Goal: Check status: Check status

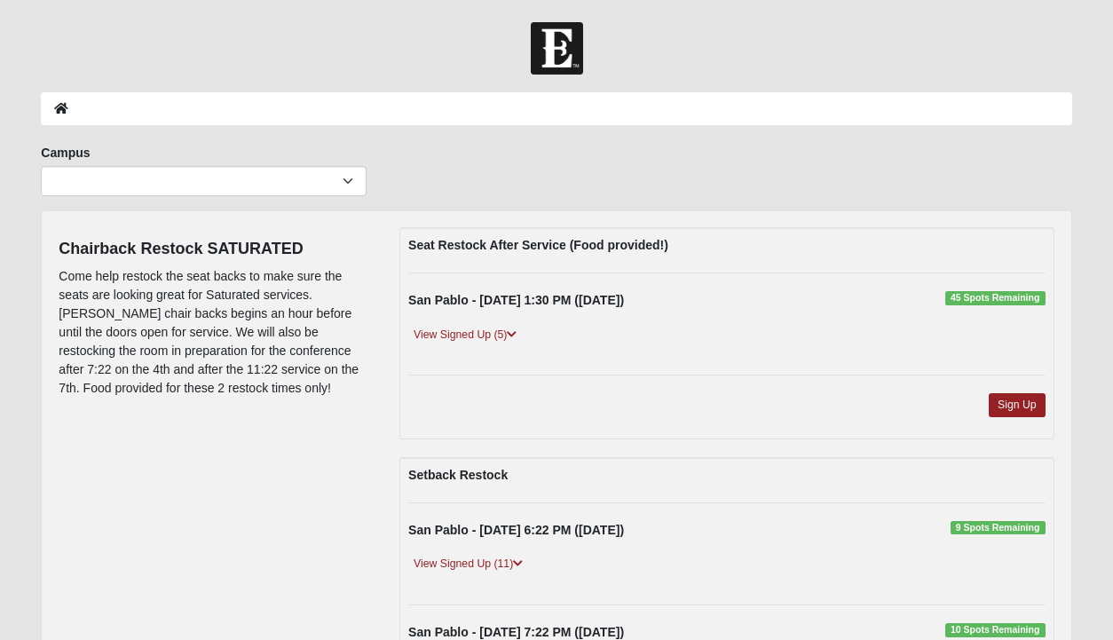
scroll to position [33, 0]
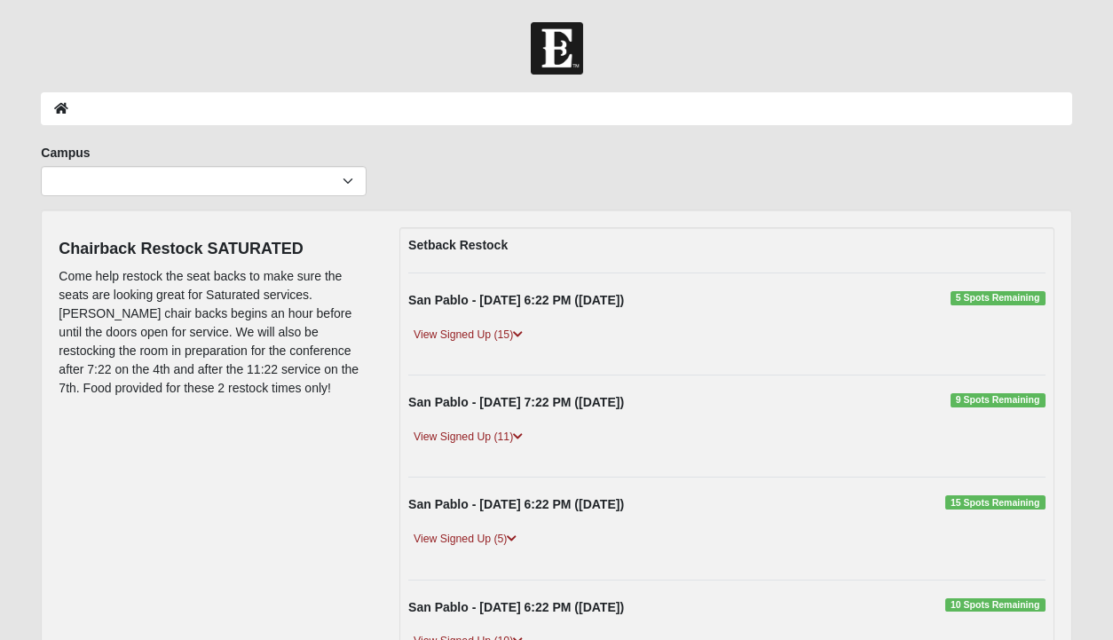
scroll to position [33, 0]
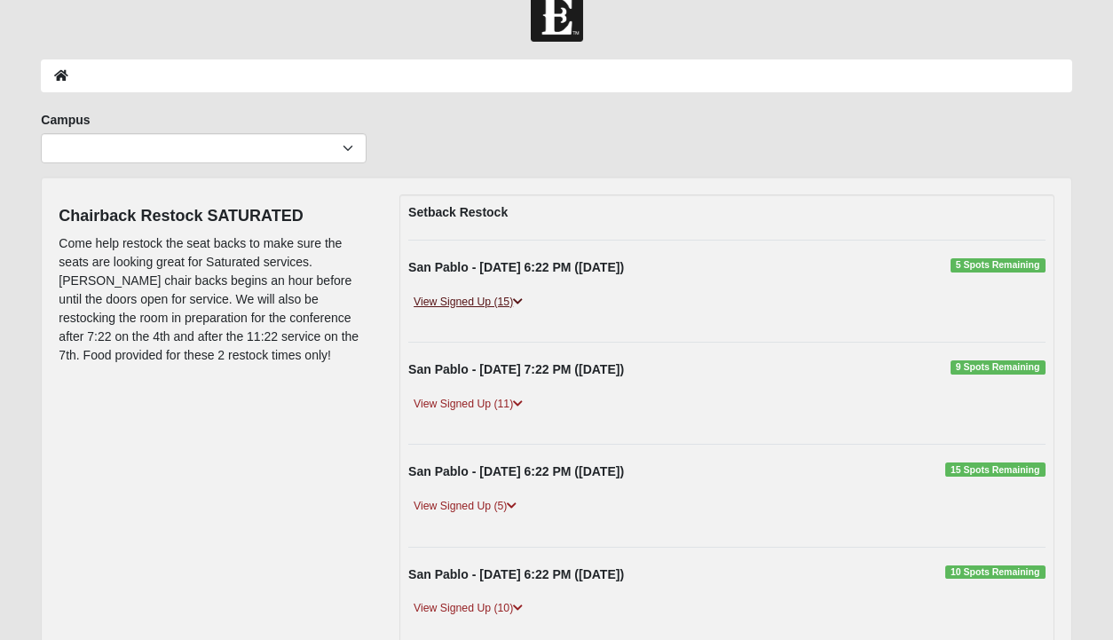
click at [491, 307] on link "View Signed Up (15)" at bounding box center [468, 302] width 120 height 19
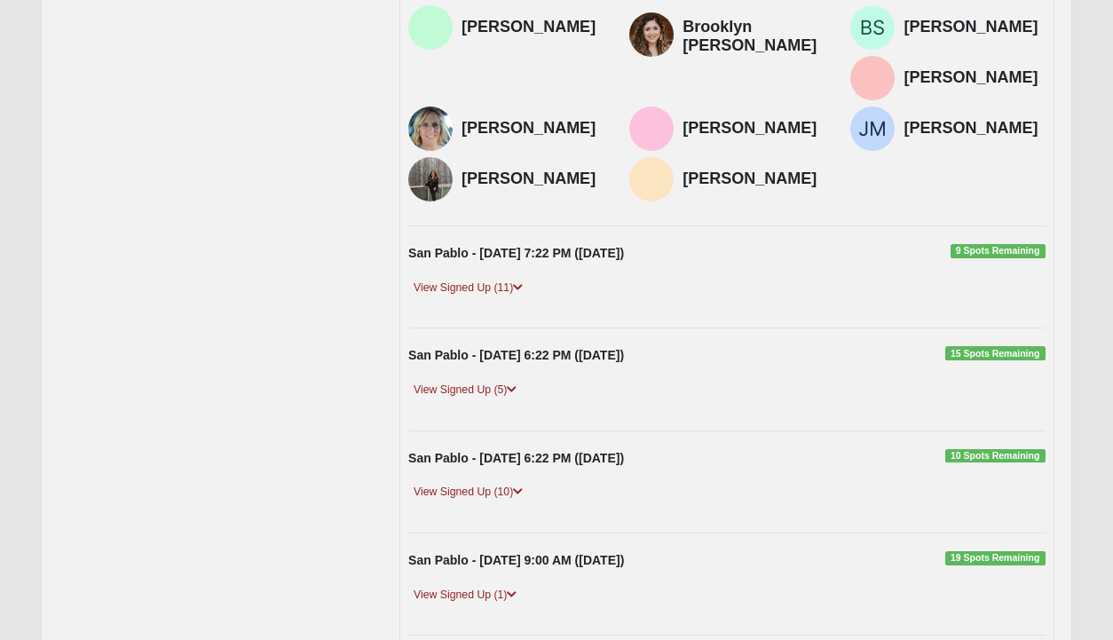
scroll to position [473, 0]
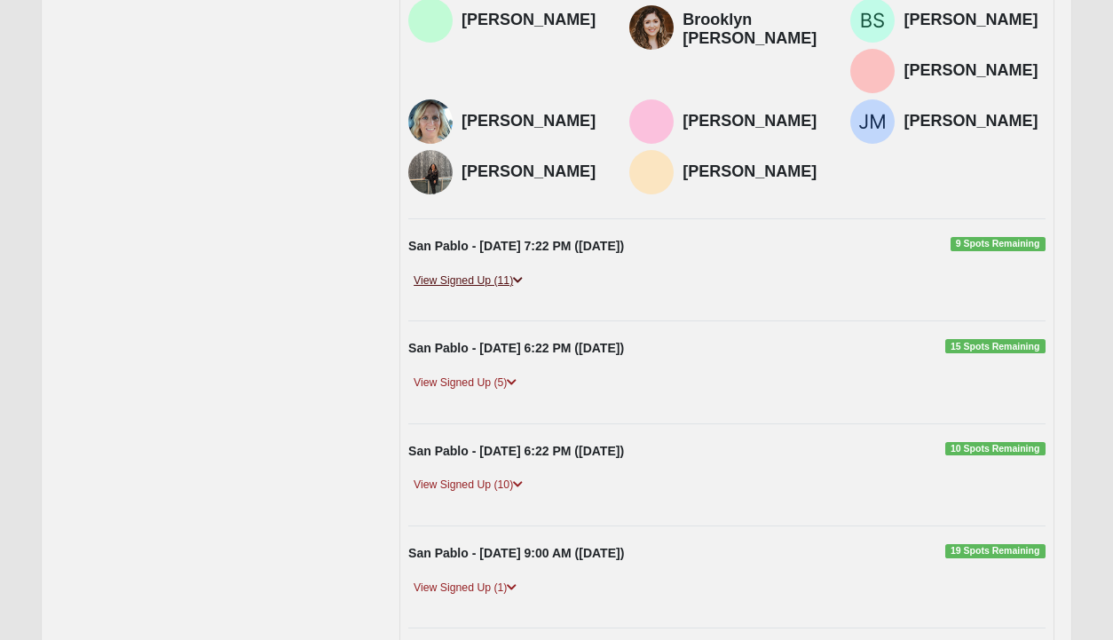
click at [471, 272] on link "View Signed Up (11)" at bounding box center [468, 281] width 120 height 19
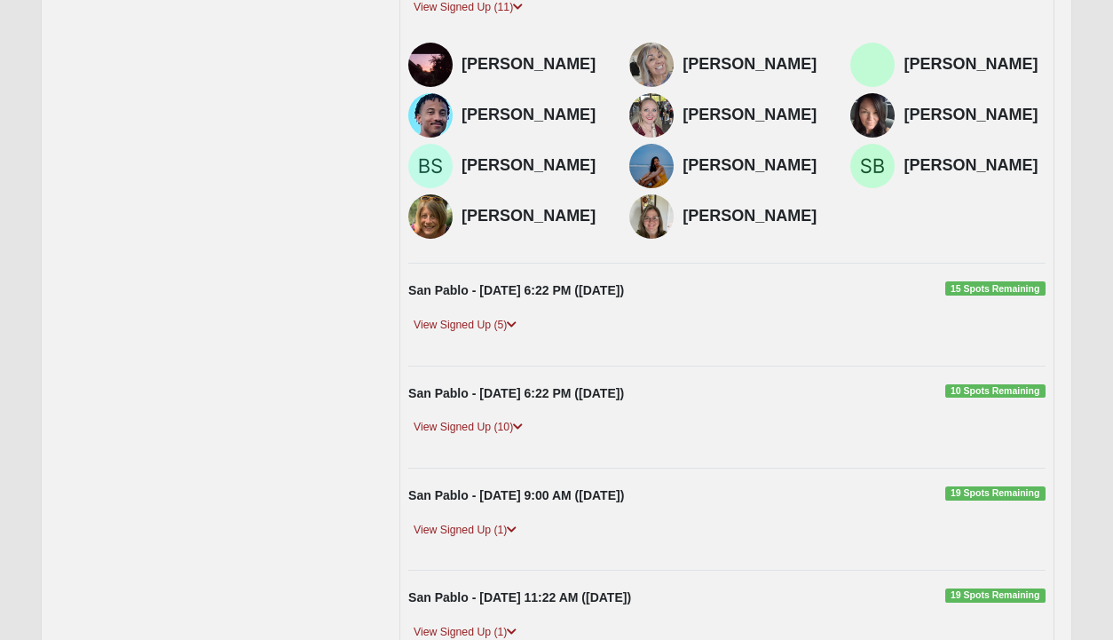
scroll to position [753, 0]
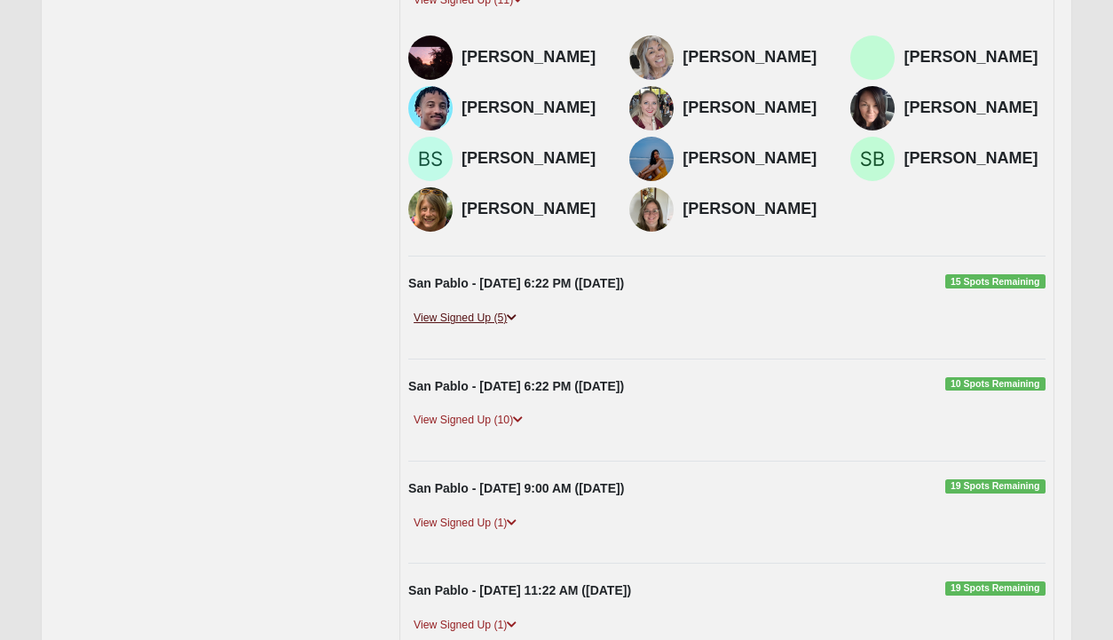
click at [478, 315] on link "View Signed Up (5)" at bounding box center [465, 318] width 114 height 19
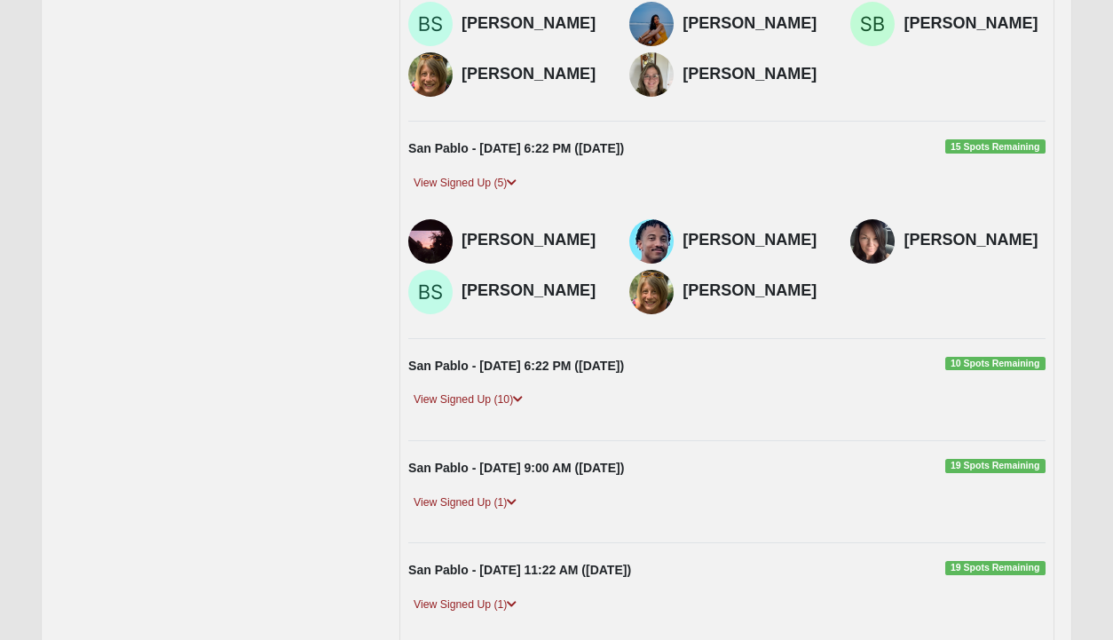
scroll to position [912, 0]
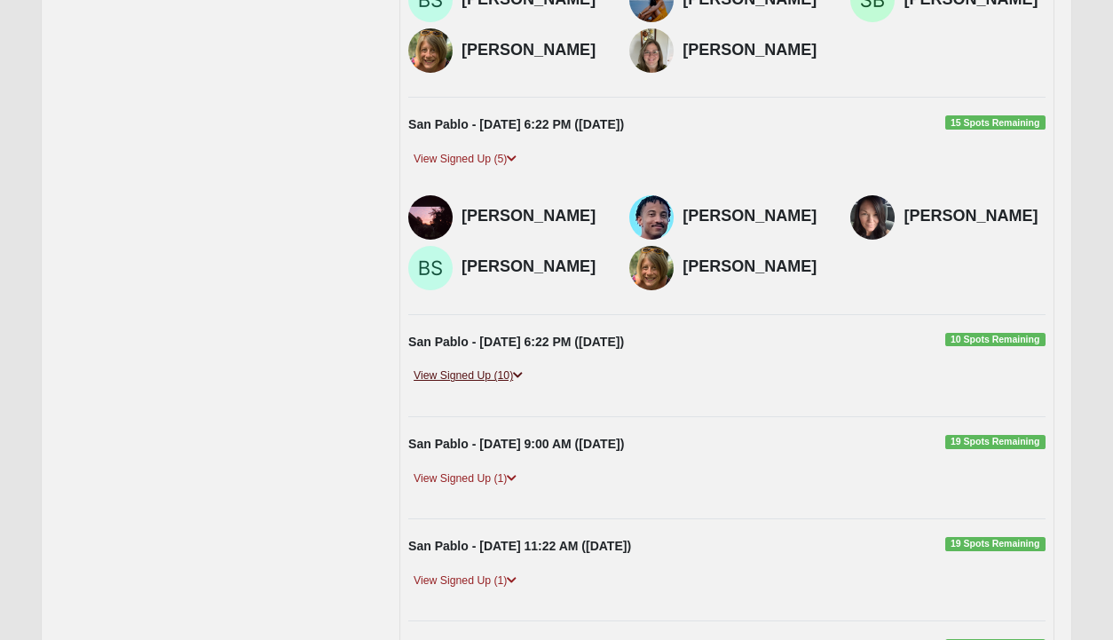
click at [472, 369] on link "View Signed Up (10)" at bounding box center [468, 375] width 120 height 19
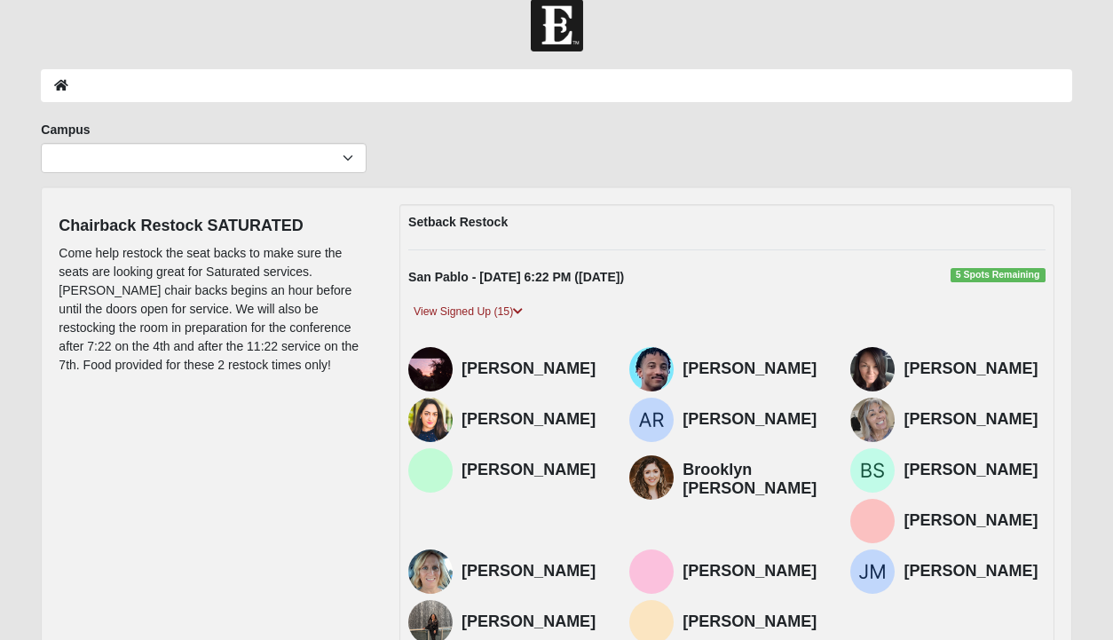
scroll to position [9, 0]
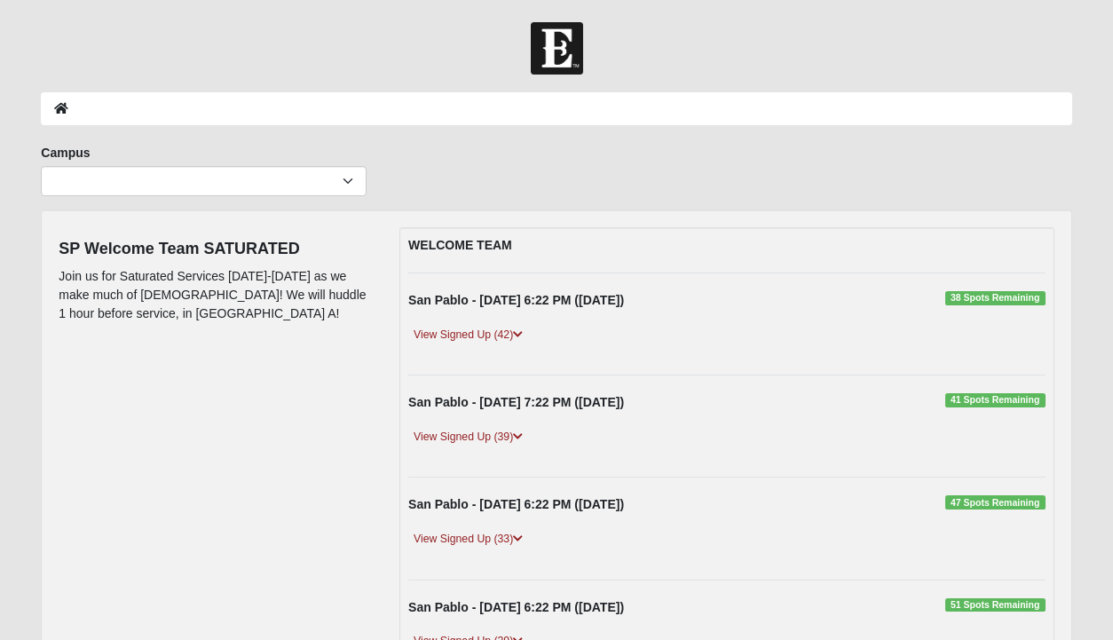
scroll to position [177, 0]
